Goal: Information Seeking & Learning: Learn about a topic

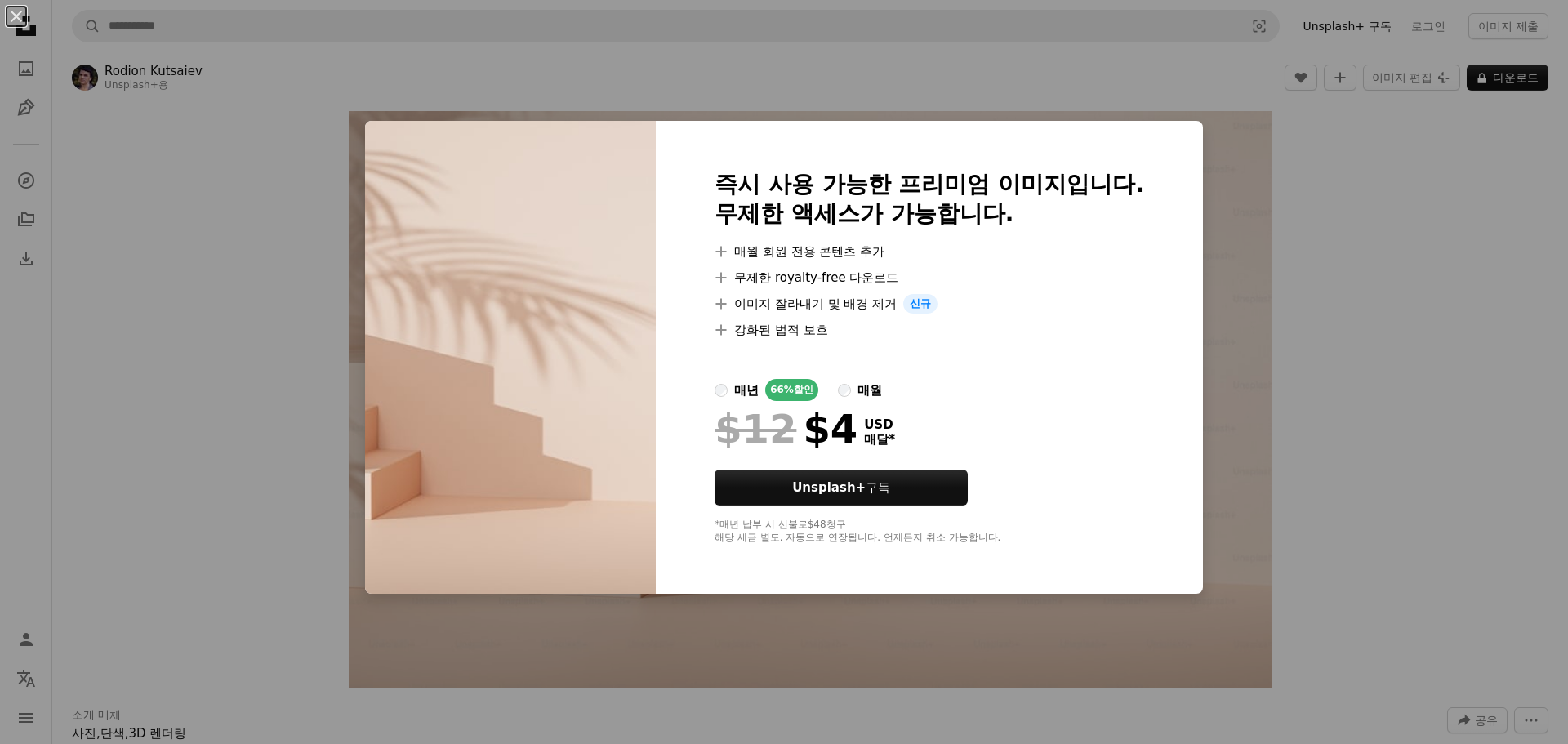
click at [1361, 302] on div "An X shape 즉시 사용 가능한 프리미엄 이미지입니다. 무제한 액세스가 가능합니다. A plus sign 매월 회원 전용 콘텐츠 추가 A…" at bounding box center [784, 372] width 1568 height 744
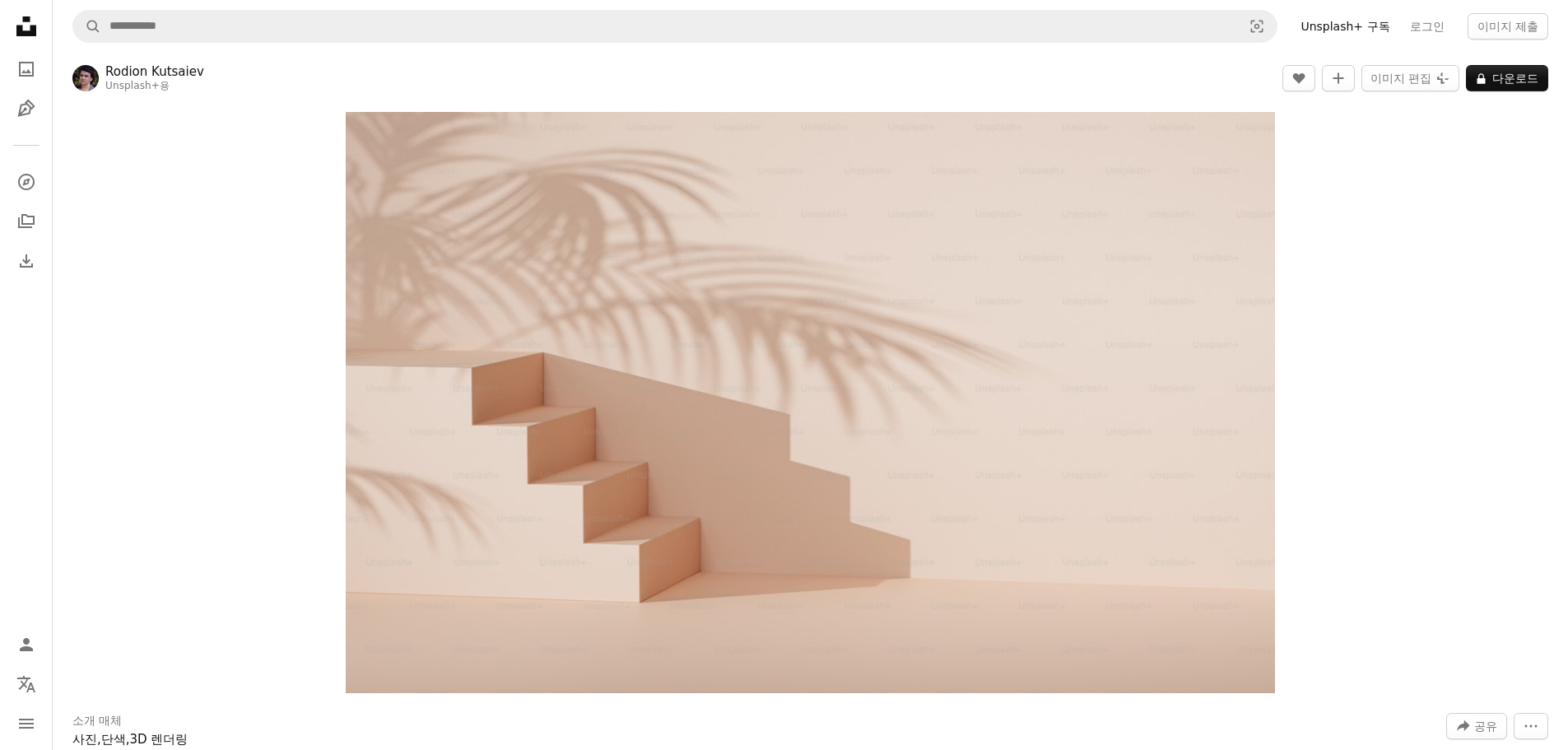
click at [28, 16] on icon "Unsplash logo Unsplash 홈" at bounding box center [26, 26] width 33 height 33
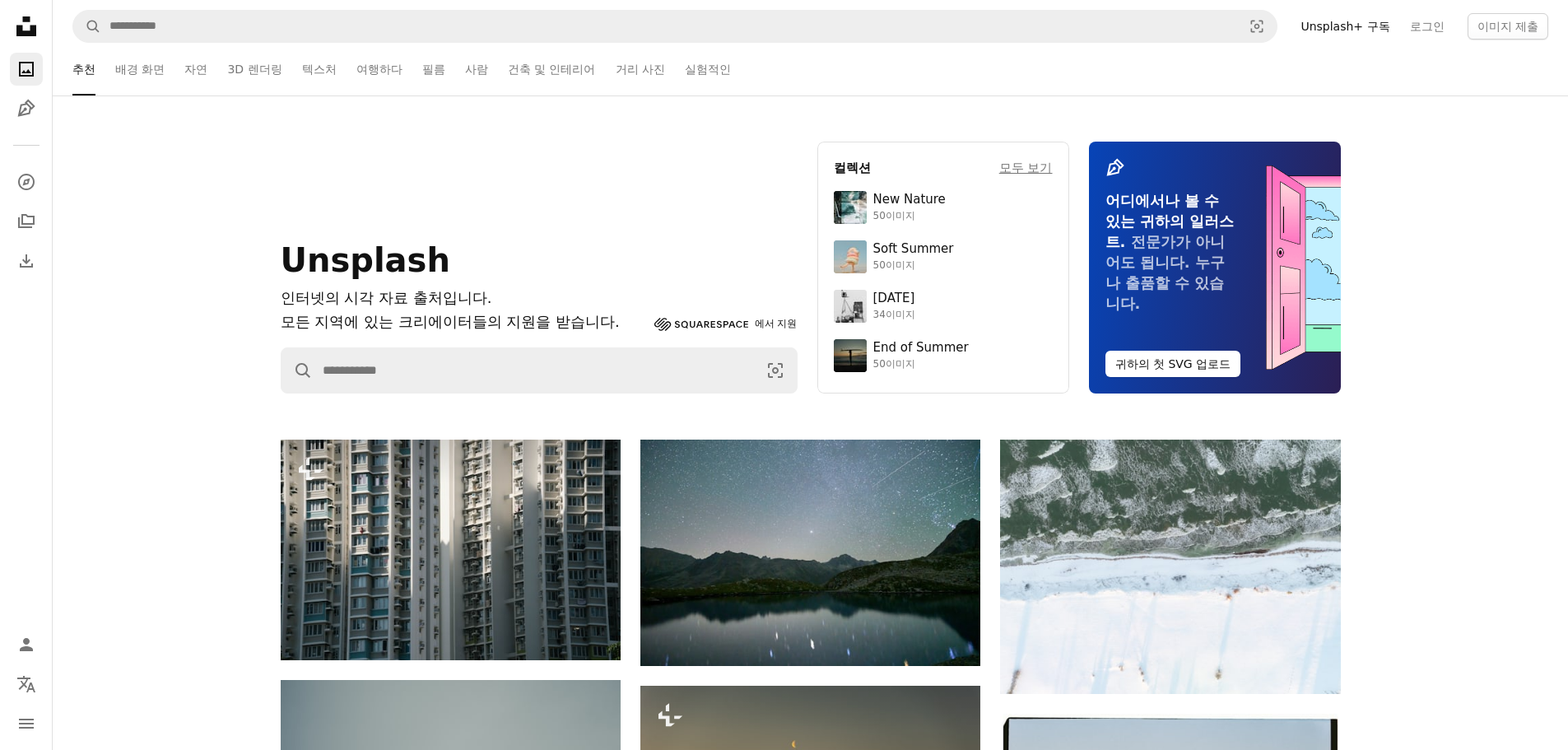
click at [181, 73] on ul "추천 배경 화면 자연 3D 렌더링 텍스처 여행하다 필름 사람 건축 및 인테리어 거리 사진 실험적인" at bounding box center [832, 69] width 1434 height 53
click at [158, 66] on link "배경 화면" at bounding box center [139, 69] width 49 height 53
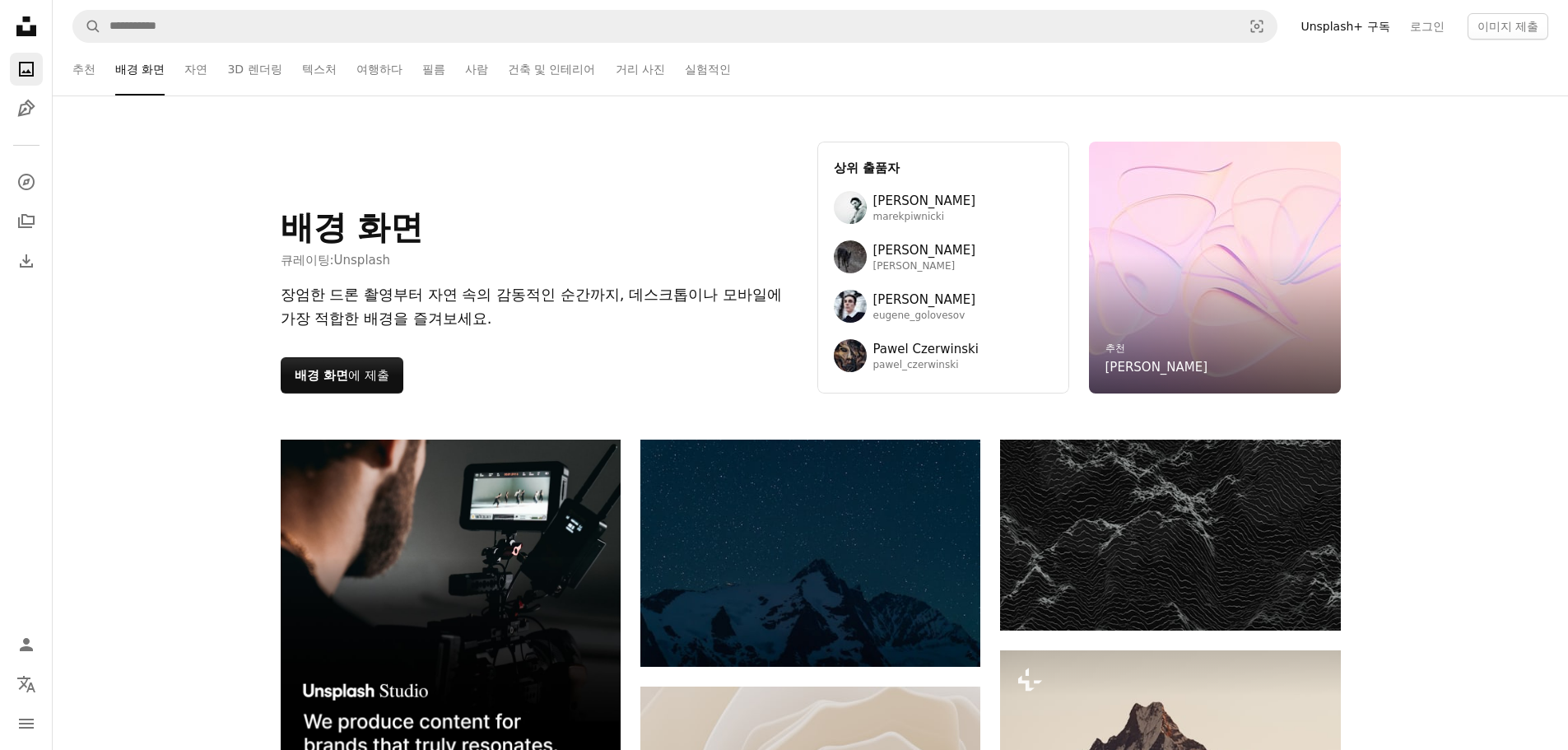
click at [266, 54] on link "3D 렌더링" at bounding box center [254, 69] width 54 height 53
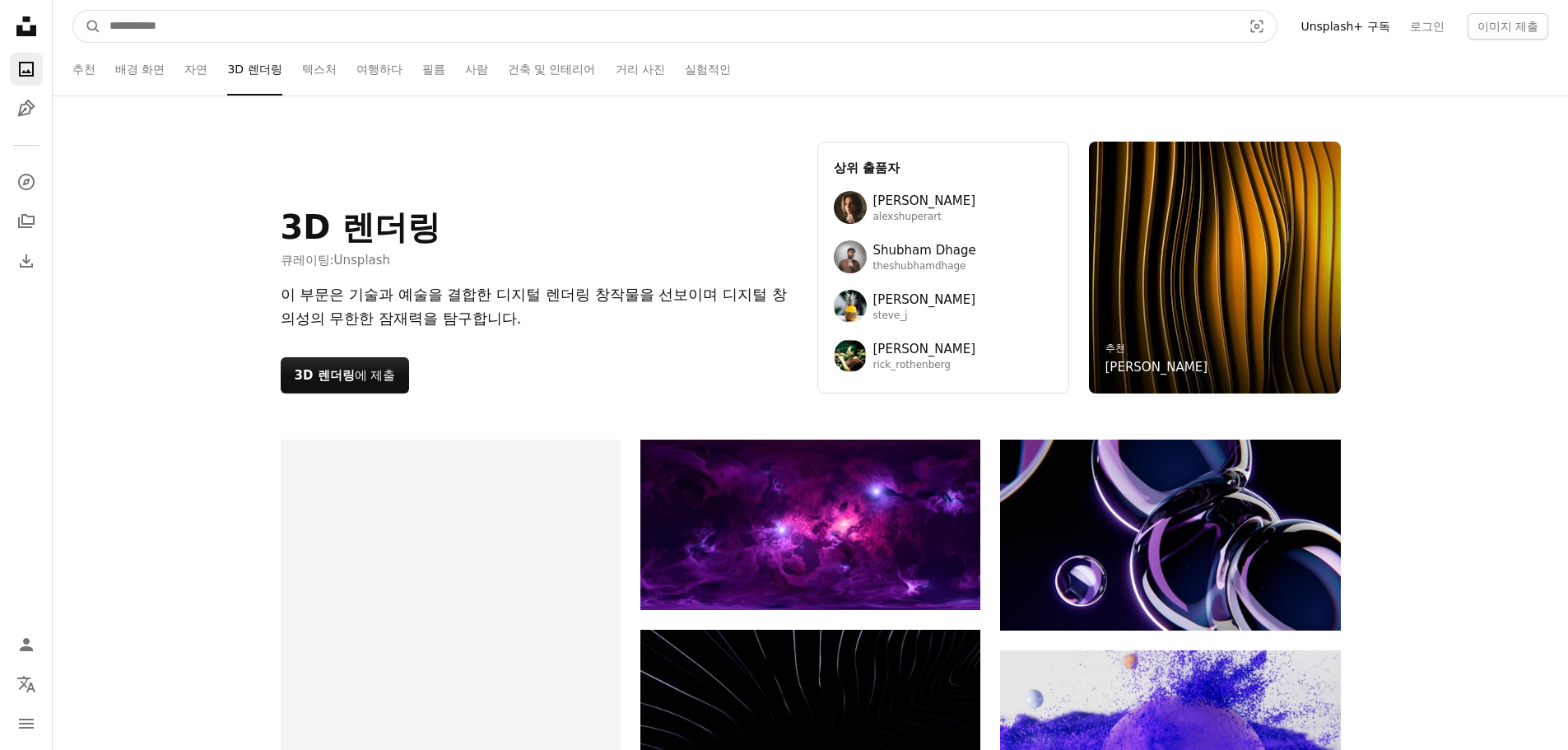
click at [293, 20] on input "사이트 전체에서 이미지 찾기" at bounding box center [670, 26] width 1136 height 31
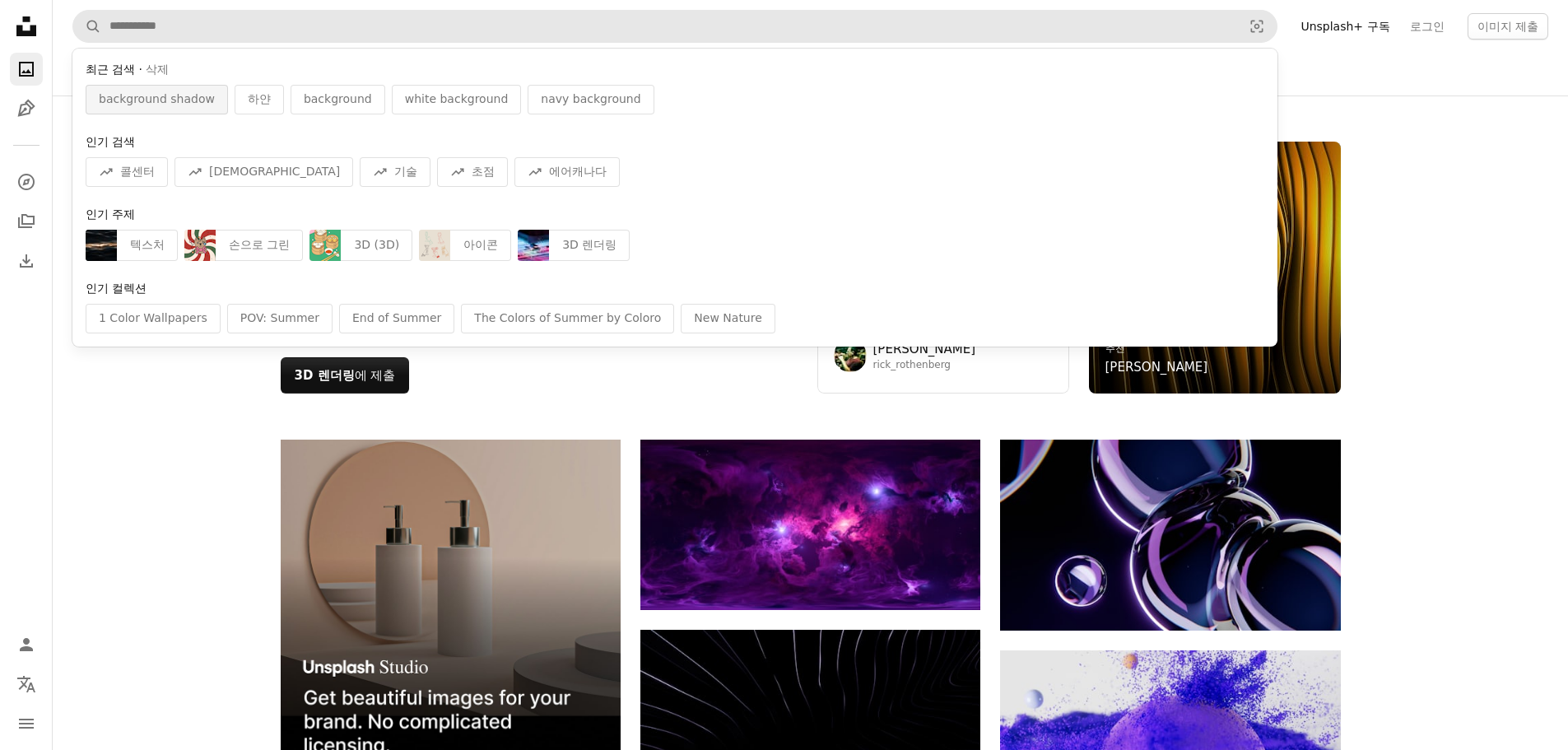
click at [176, 95] on span "background shadow" at bounding box center [157, 100] width 116 height 16
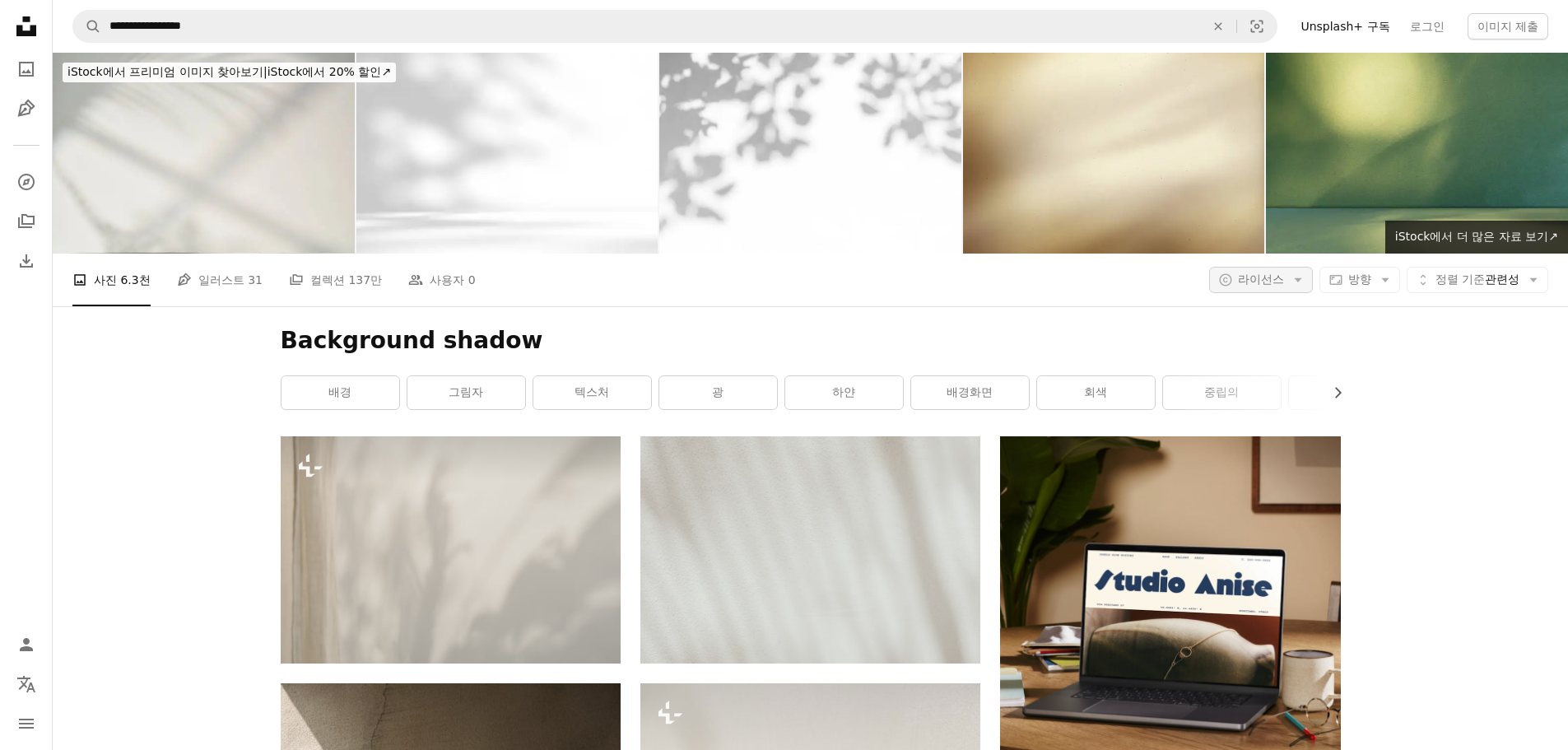
click at [1258, 281] on span "라이선스" at bounding box center [1261, 279] width 46 height 13
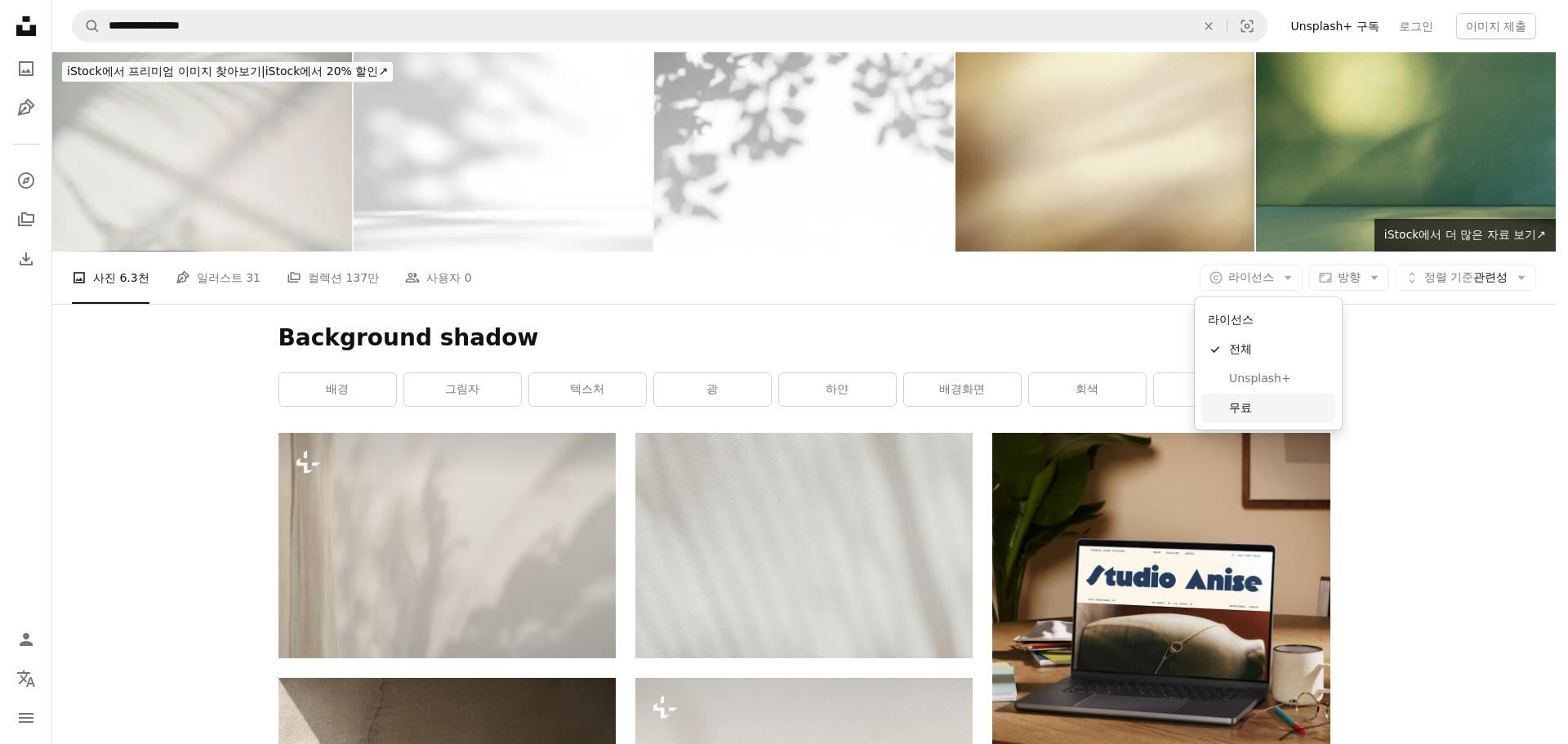
click at [1228, 406] on link "무료" at bounding box center [1269, 408] width 134 height 29
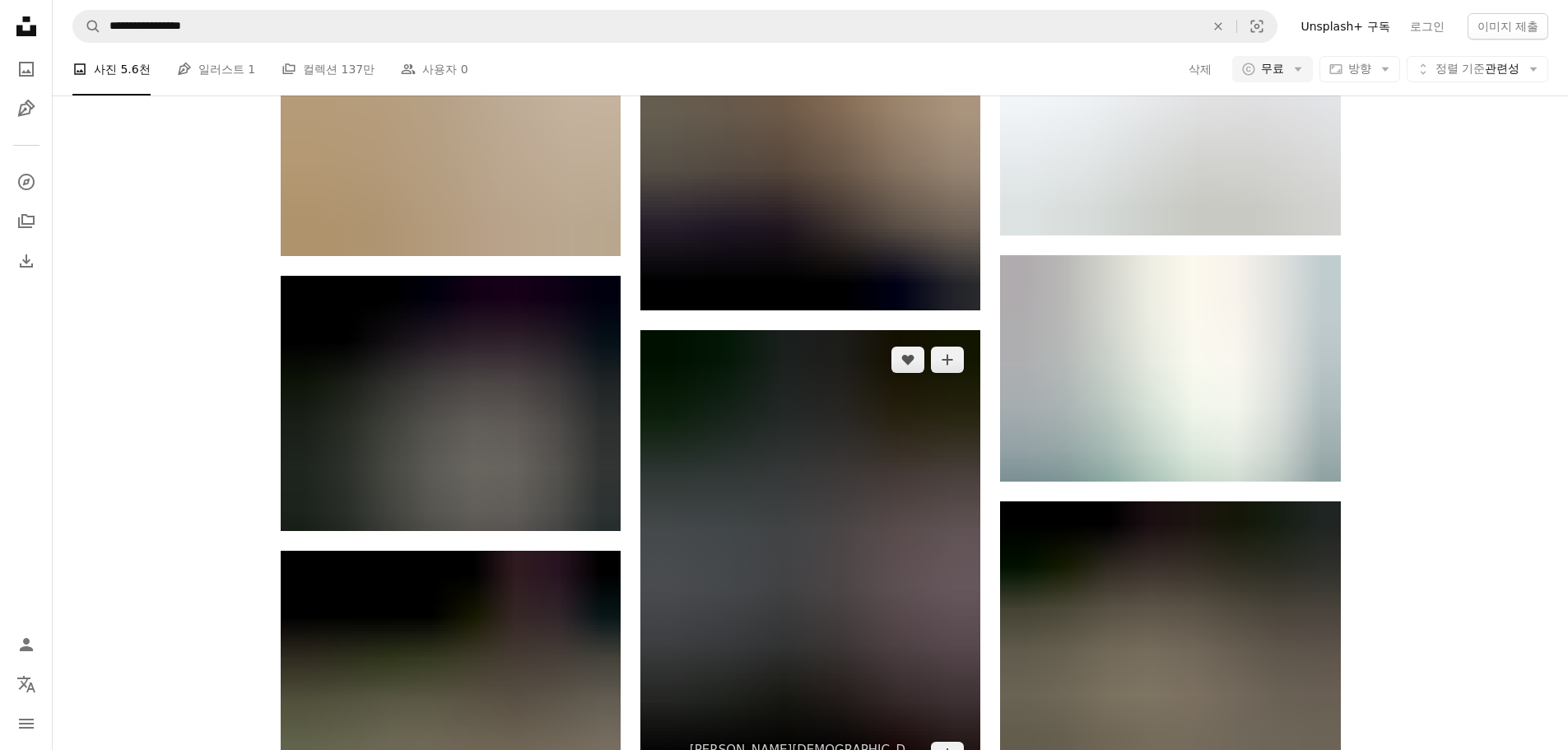
scroll to position [1379, 0]
